Goal: Transaction & Acquisition: Purchase product/service

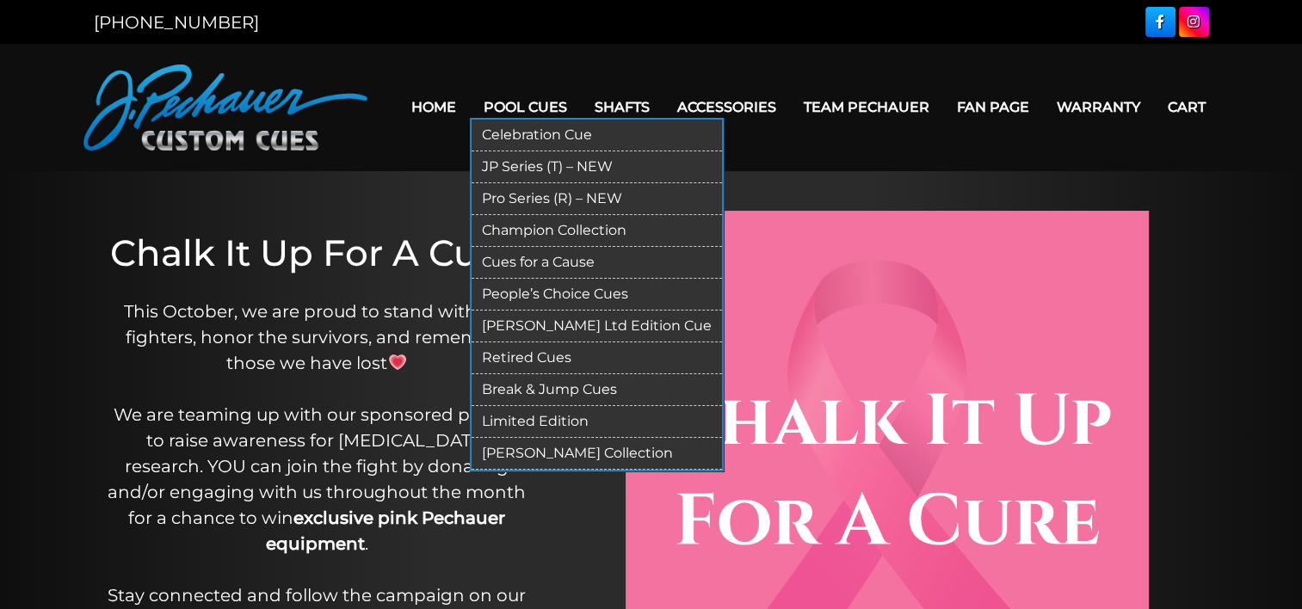
click at [533, 195] on link "Pro Series (R) – NEW" at bounding box center [597, 199] width 250 height 32
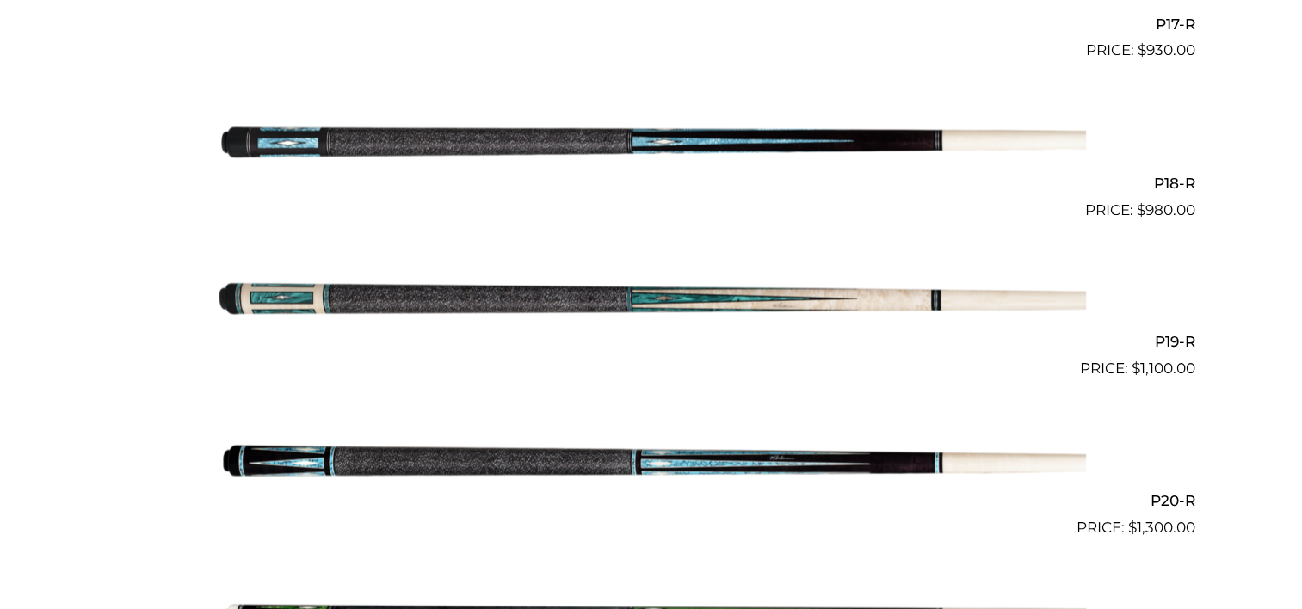
scroll to position [3209, 0]
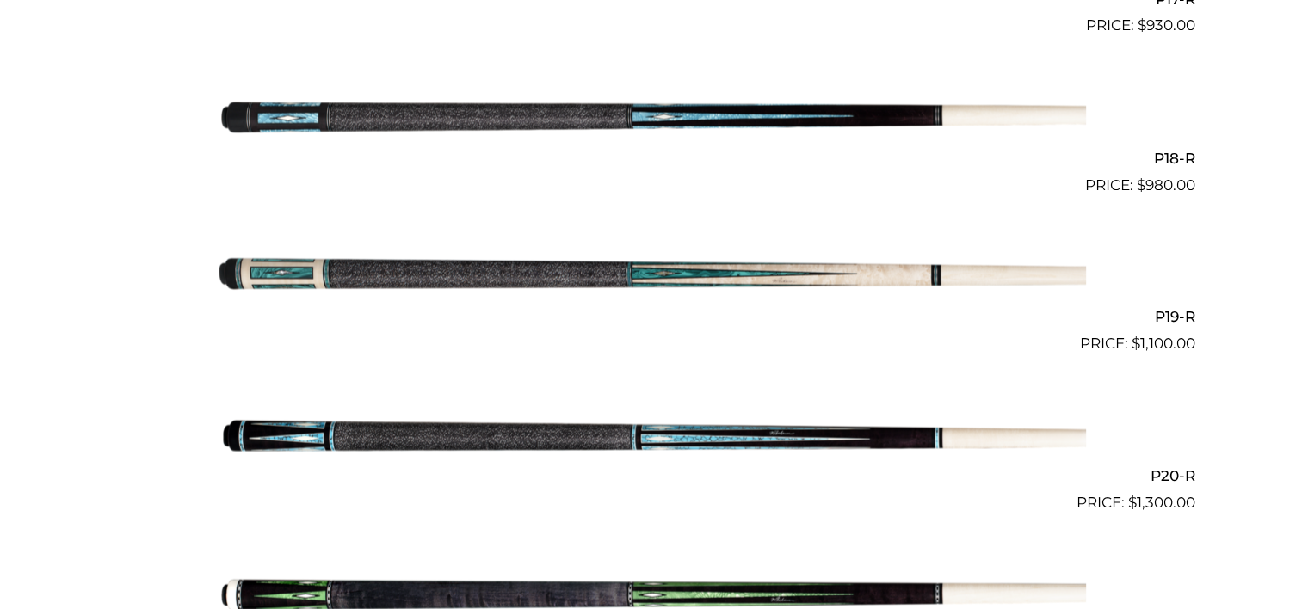
click at [823, 271] on img at bounding box center [651, 275] width 869 height 145
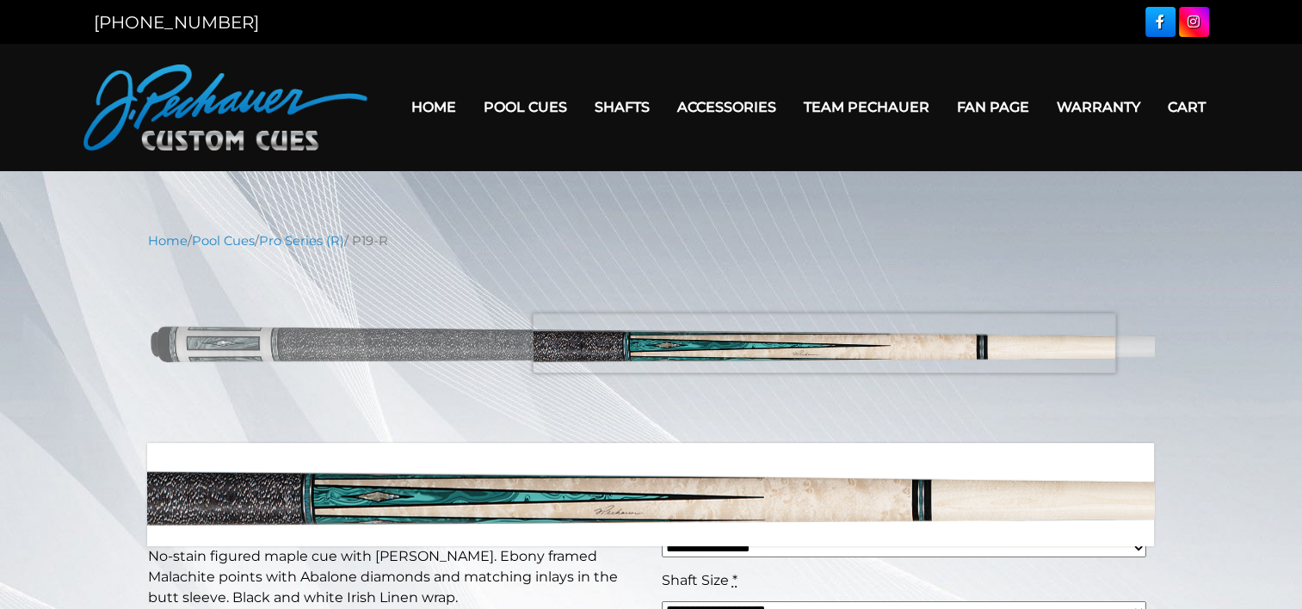
click at [823, 343] on img at bounding box center [651, 347] width 1007 height 168
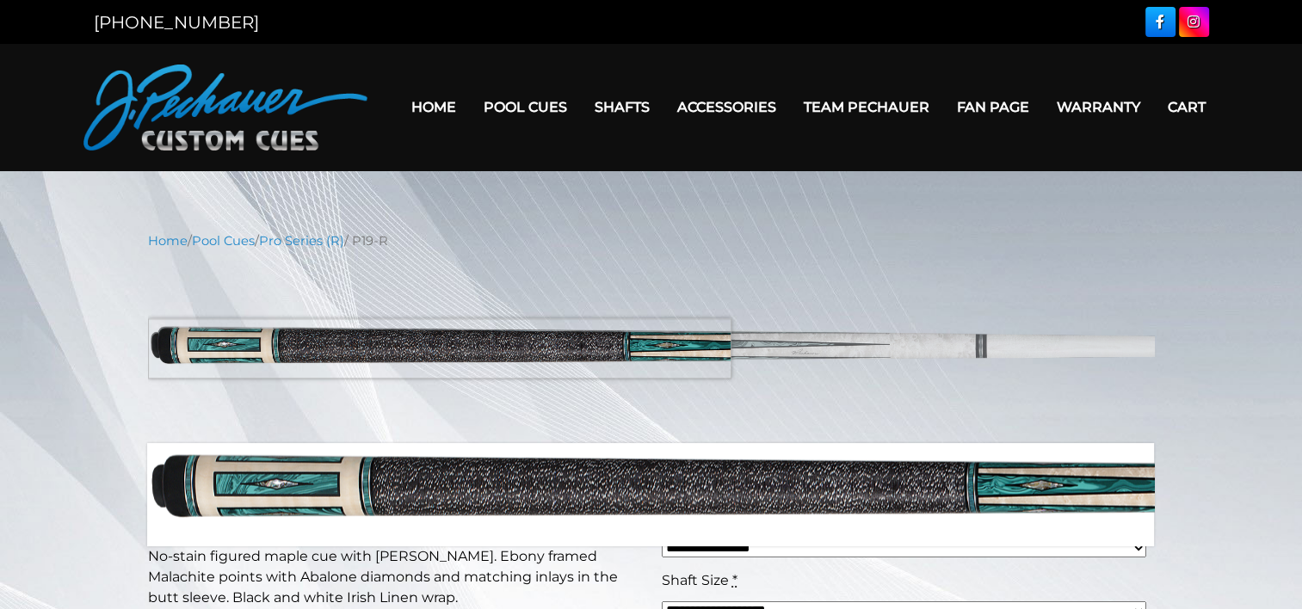
click at [256, 348] on img at bounding box center [651, 347] width 1007 height 168
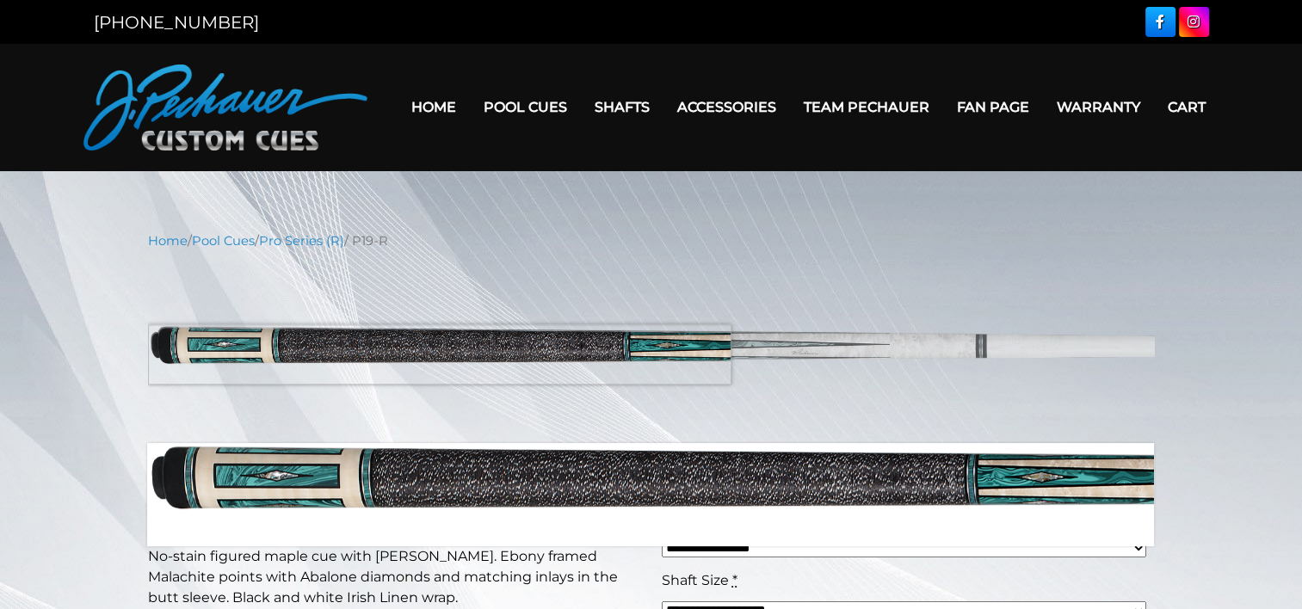
click at [392, 355] on img at bounding box center [651, 347] width 1007 height 168
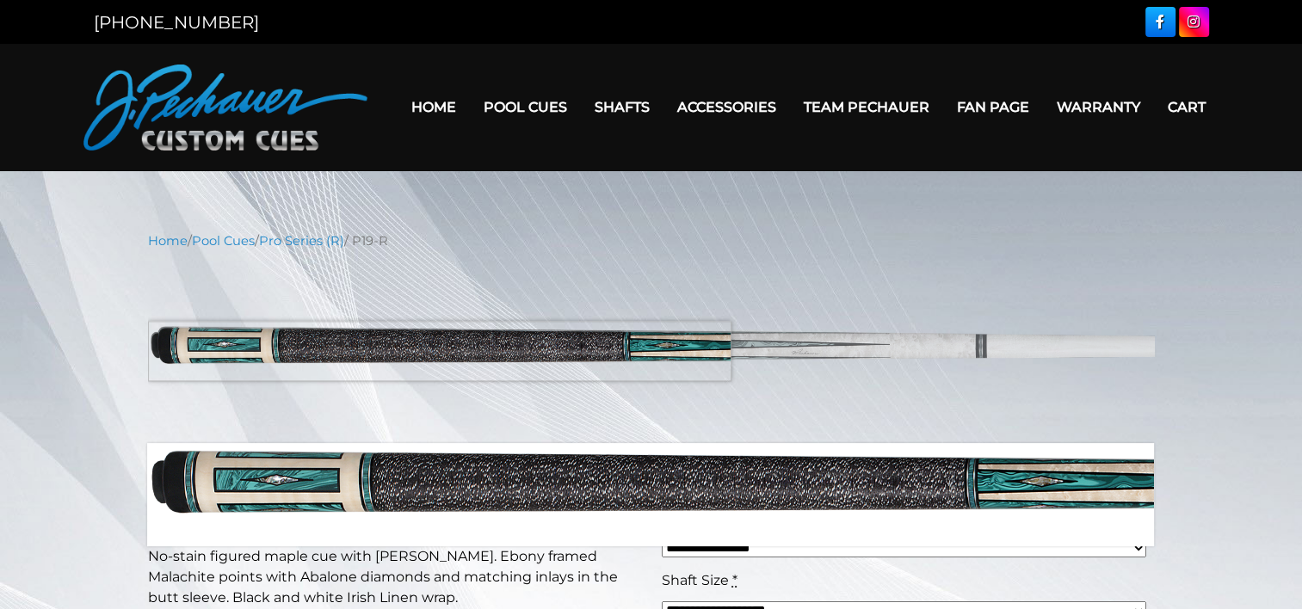
click at [392, 351] on img at bounding box center [651, 347] width 1007 height 168
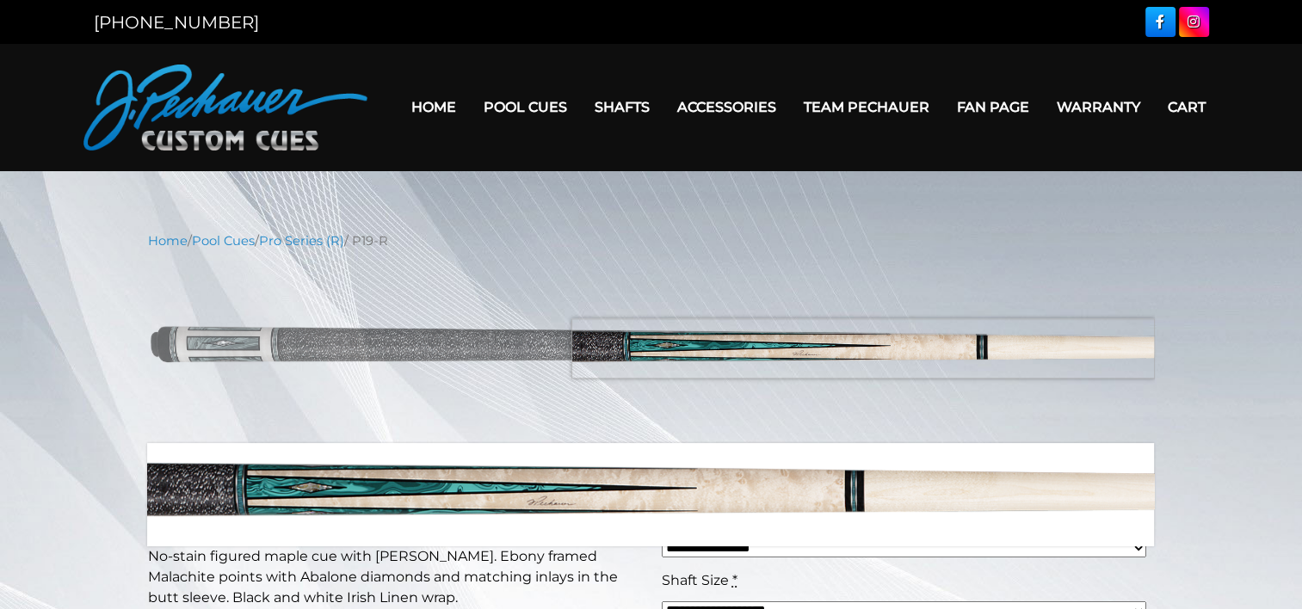
click at [1124, 348] on img at bounding box center [651, 347] width 1007 height 168
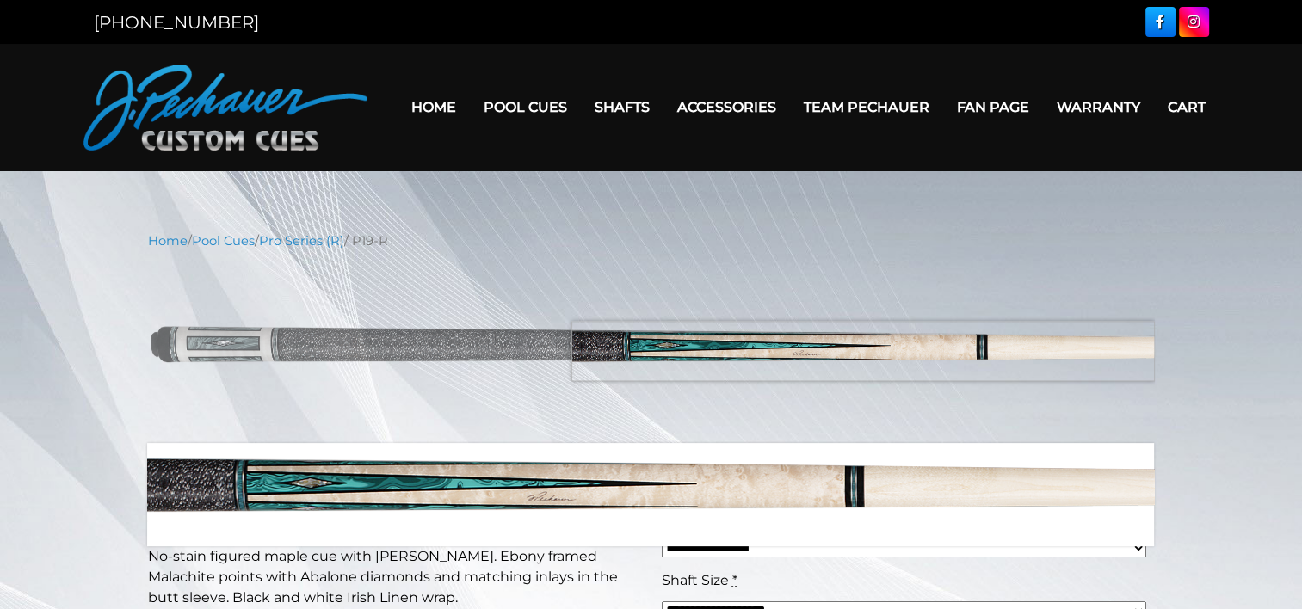
click at [1124, 351] on img at bounding box center [651, 347] width 1007 height 168
click at [1124, 352] on img at bounding box center [651, 347] width 1007 height 168
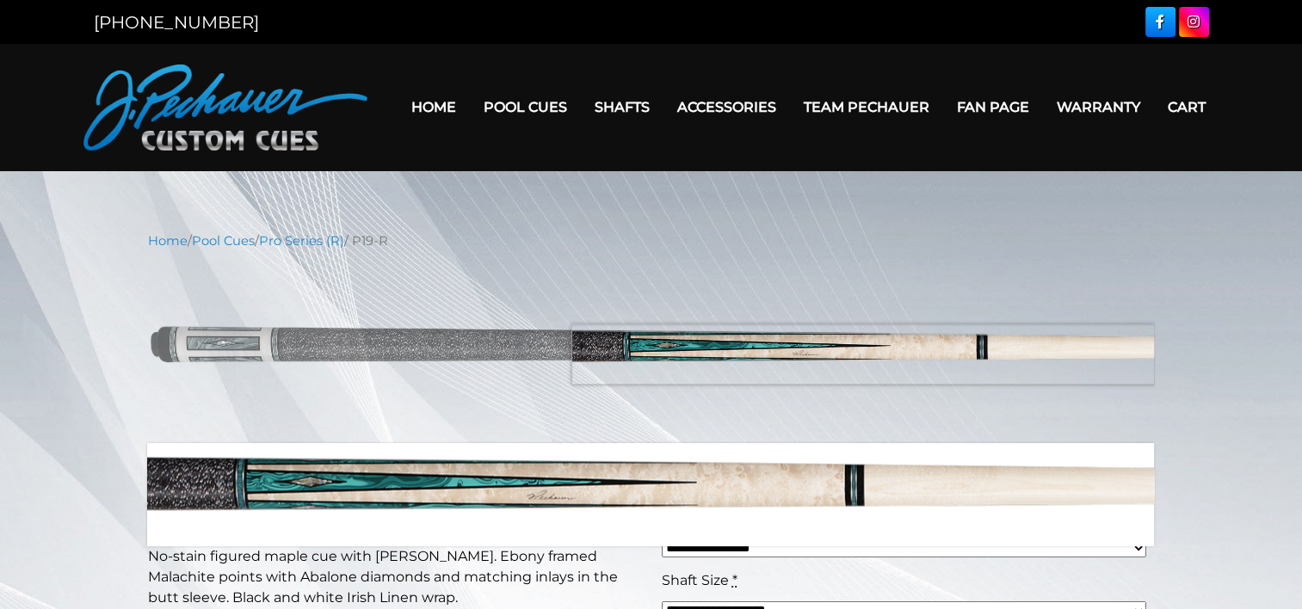
drag, startPoint x: 1123, startPoint y: 351, endPoint x: 1019, endPoint y: 351, distance: 104.1
click at [1115, 355] on img at bounding box center [651, 347] width 1007 height 168
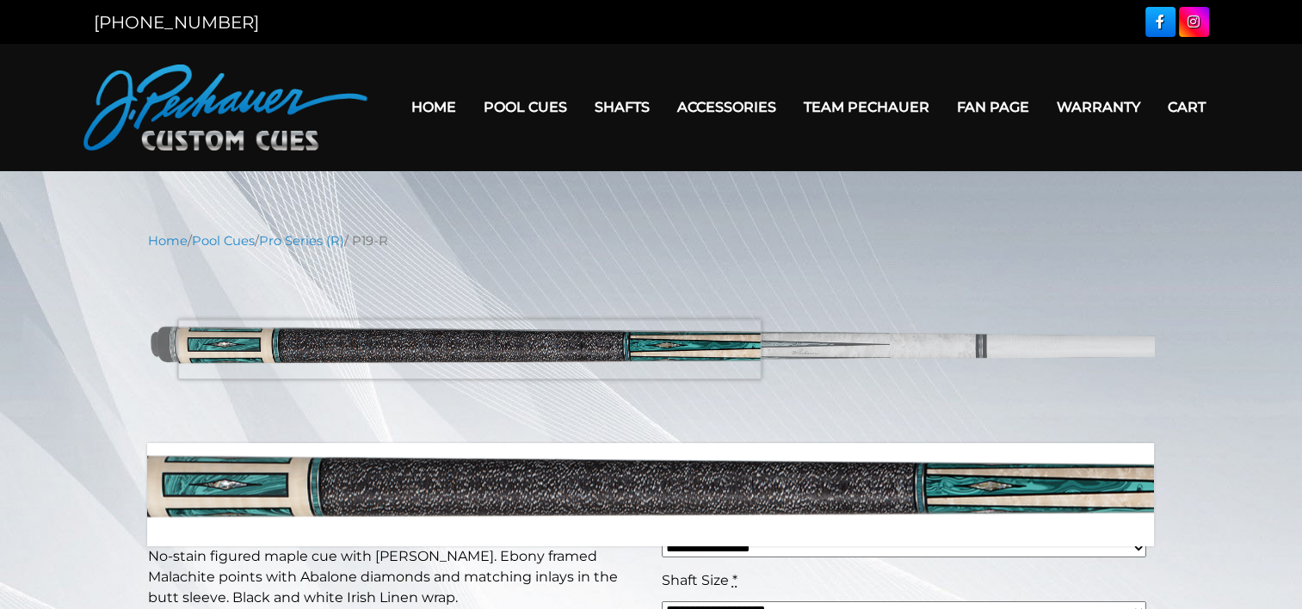
click at [469, 349] on img at bounding box center [651, 347] width 1007 height 168
